Goal: Information Seeking & Learning: Learn about a topic

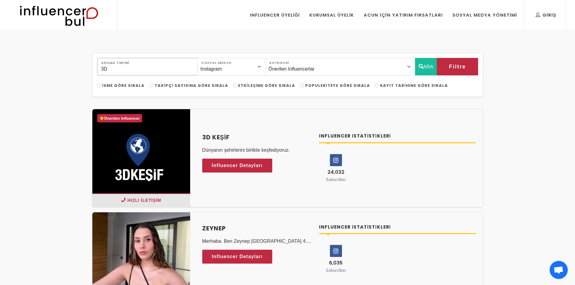
click at [148, 66] on input "3D" at bounding box center [147, 67] width 101 height 18
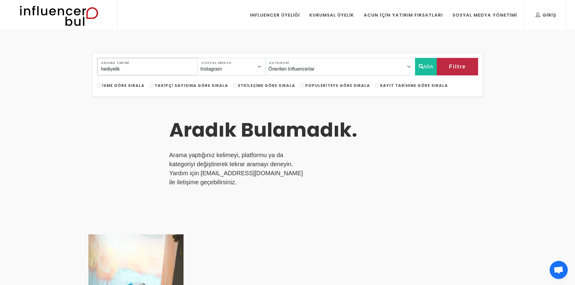
type input "hediyelik"
click at [88, 21] on img at bounding box center [58, 15] width 99 height 30
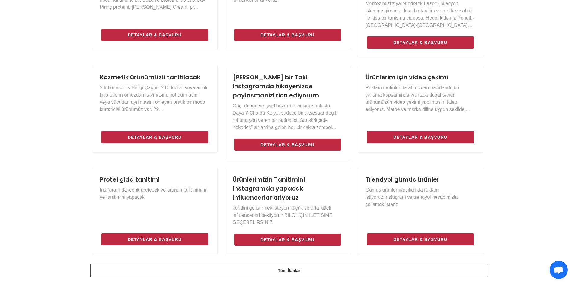
scroll to position [513, 0]
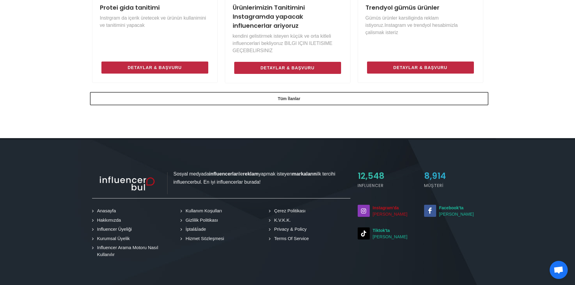
click at [379, 206] on strong "Instagram'da" at bounding box center [386, 208] width 26 height 5
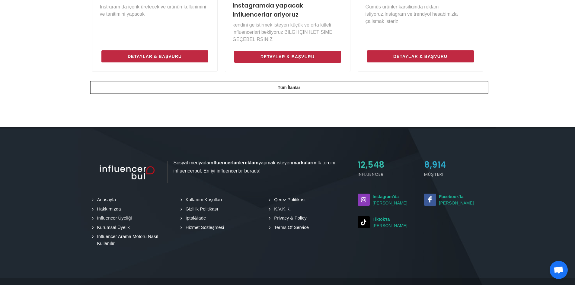
scroll to position [547, 0]
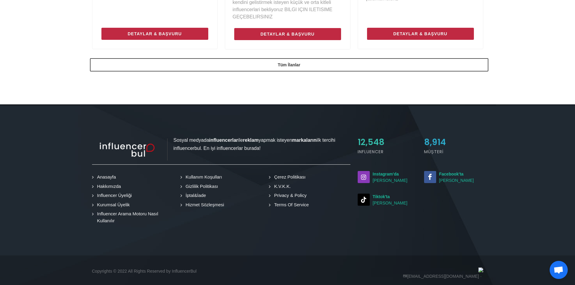
click at [108, 202] on link "Kurumsal Üyelik" at bounding box center [112, 205] width 37 height 7
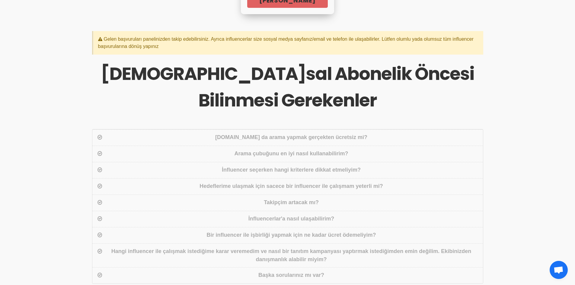
scroll to position [211, 0]
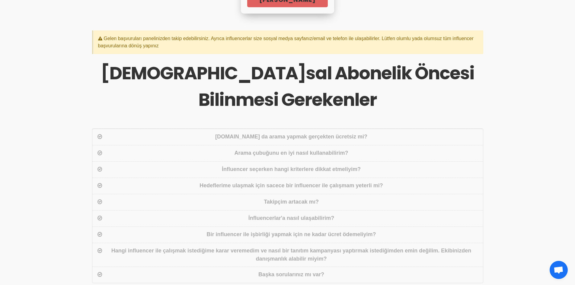
click at [272, 142] on div "Influencerbul.com da arama yapmak gerçekten ücretsiz mi?" at bounding box center [287, 137] width 391 height 16
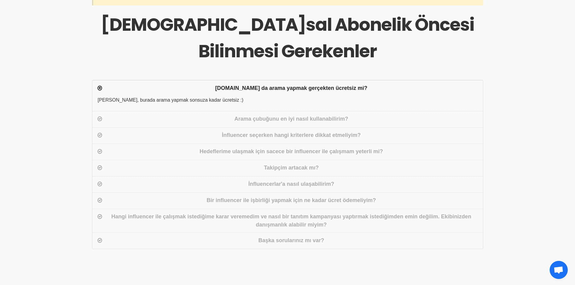
scroll to position [272, 0]
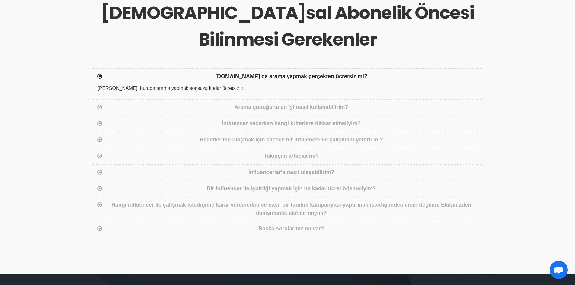
click at [264, 186] on div "Bir influencer ile işbirliği yapmak için ne kadar ücret ödemeliyim?" at bounding box center [292, 189] width 376 height 9
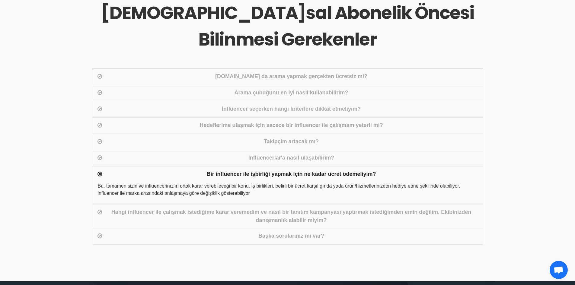
drag, startPoint x: 130, startPoint y: 185, endPoint x: 255, endPoint y: 191, distance: 124.8
click at [255, 191] on div "Bu, tamamen sizin ve influencerinız'ın ortak karar verebileceği bir konu. İş bi…" at bounding box center [287, 194] width 391 height 22
click at [228, 216] on div "Hangi influencer ile çalışmak istediğime karar veremedim ve nasıl bir tanıtım k…" at bounding box center [292, 216] width 376 height 16
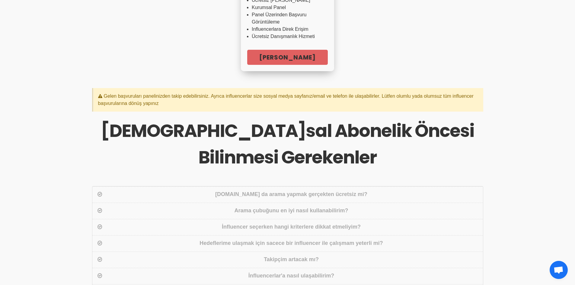
scroll to position [242, 0]
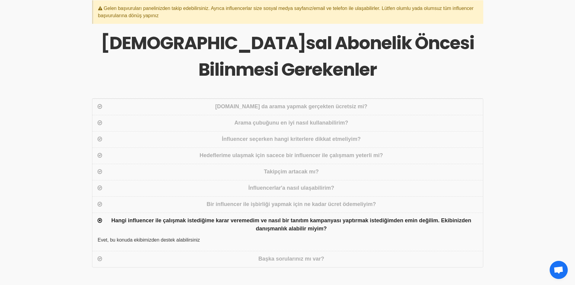
click at [274, 251] on div "Başka sorularınız mı var?" at bounding box center [287, 259] width 391 height 16
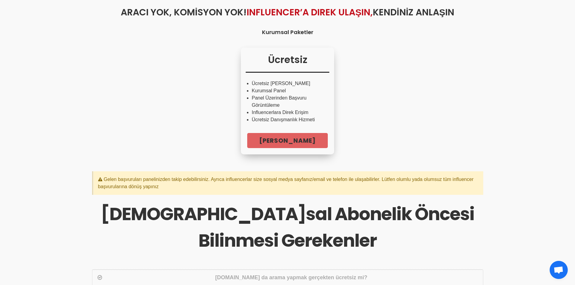
scroll to position [0, 0]
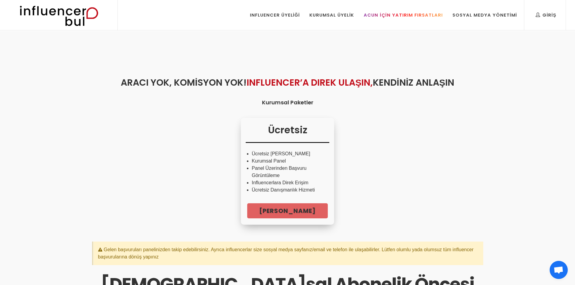
click at [405, 23] on link "Acun İçin Yatırım Fırsatları" at bounding box center [403, 15] width 88 height 30
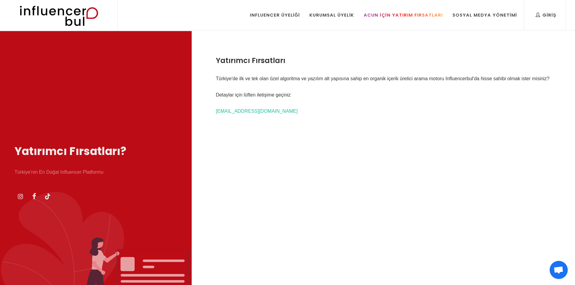
click at [395, 21] on link "Acun İçin Yatırım Fırsatları" at bounding box center [403, 15] width 88 height 30
click at [273, 18] on div "Influencer Üyeliği" at bounding box center [275, 15] width 50 height 7
